Goal: Information Seeking & Learning: Learn about a topic

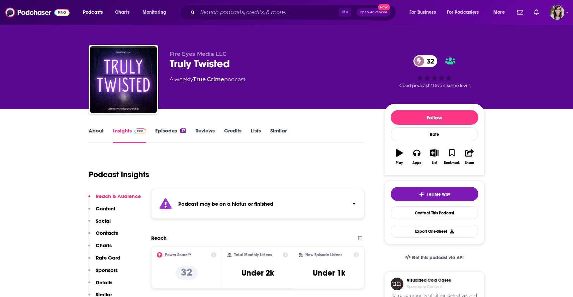
click at [95, 133] on link "About" at bounding box center [96, 135] width 15 height 15
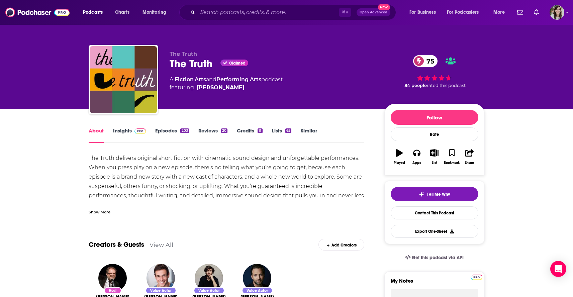
click at [162, 132] on link "Episodes 203" at bounding box center [171, 135] width 33 height 15
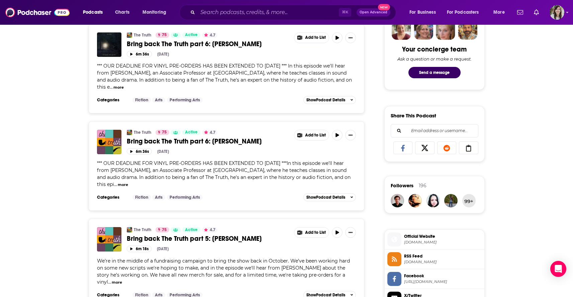
scroll to position [222, 0]
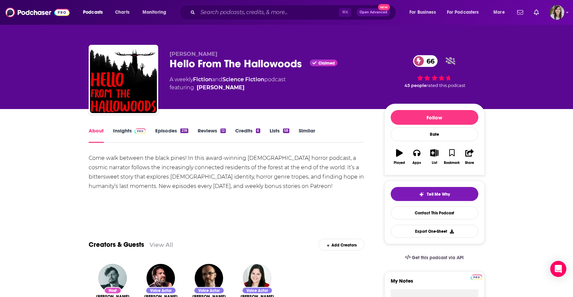
click at [158, 129] on link "Episodes 218" at bounding box center [171, 135] width 33 height 15
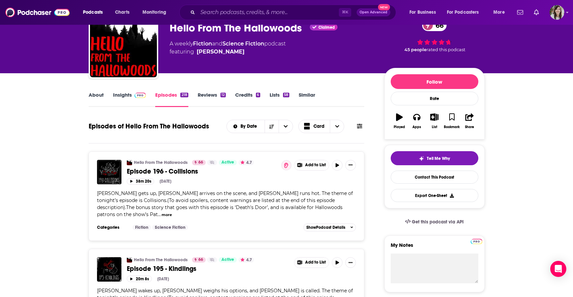
scroll to position [35, 0]
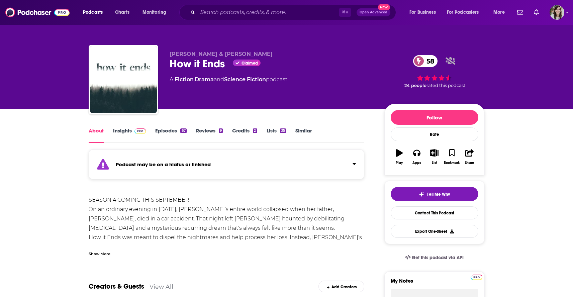
click at [160, 128] on link "Episodes 67" at bounding box center [170, 135] width 31 height 15
